Goal: Navigation & Orientation: Find specific page/section

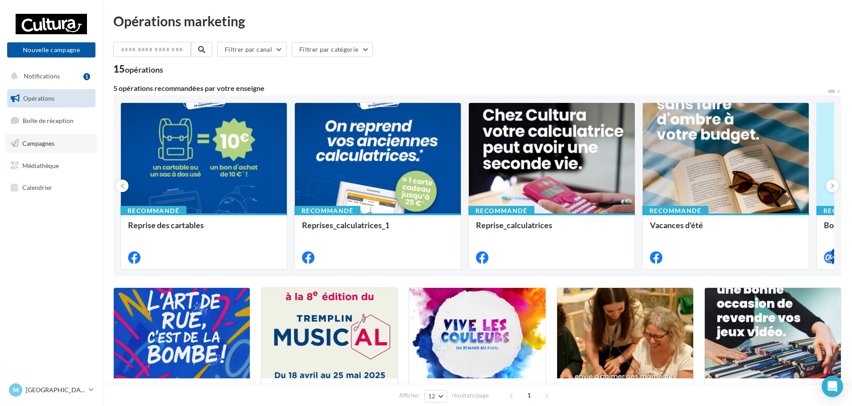
click at [49, 140] on span "Campagnes" at bounding box center [38, 144] width 32 height 8
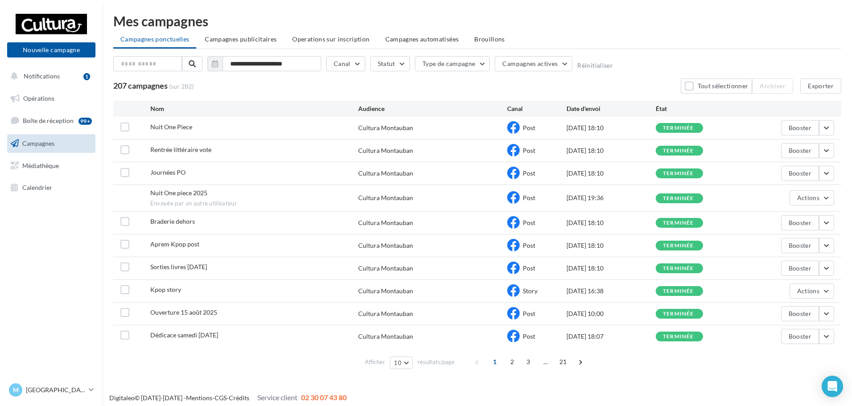
scroll to position [5, 0]
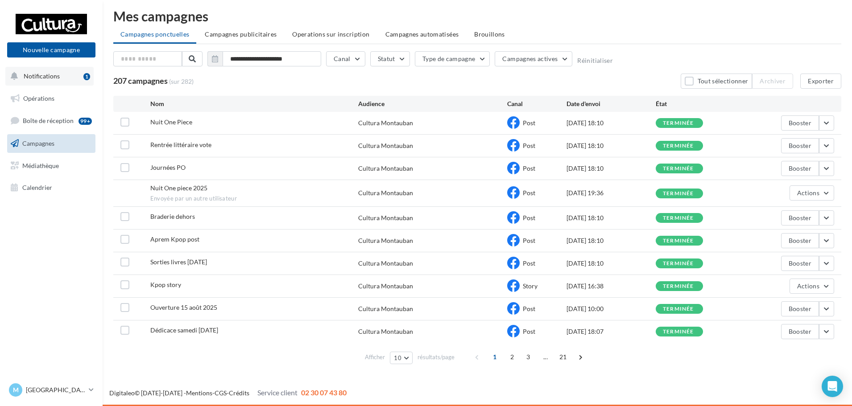
click at [51, 80] on button "Notifications 1" at bounding box center [49, 76] width 88 height 19
